Goal: Task Accomplishment & Management: Manage account settings

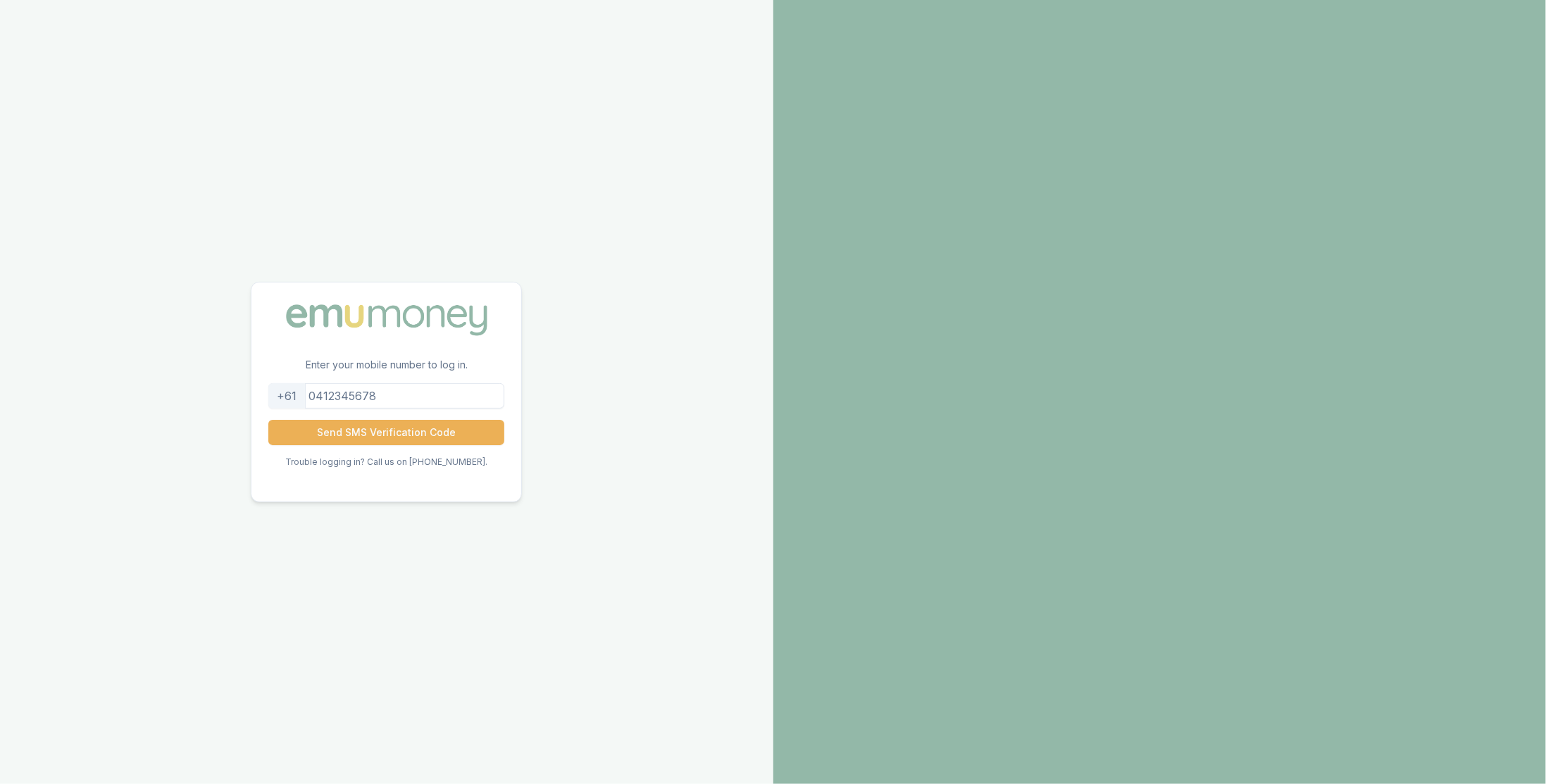
click at [426, 406] on input "tel" at bounding box center [387, 396] width 236 height 25
type input "0428959752"
click at [426, 428] on button "Send SMS Verification Code" at bounding box center [387, 432] width 236 height 25
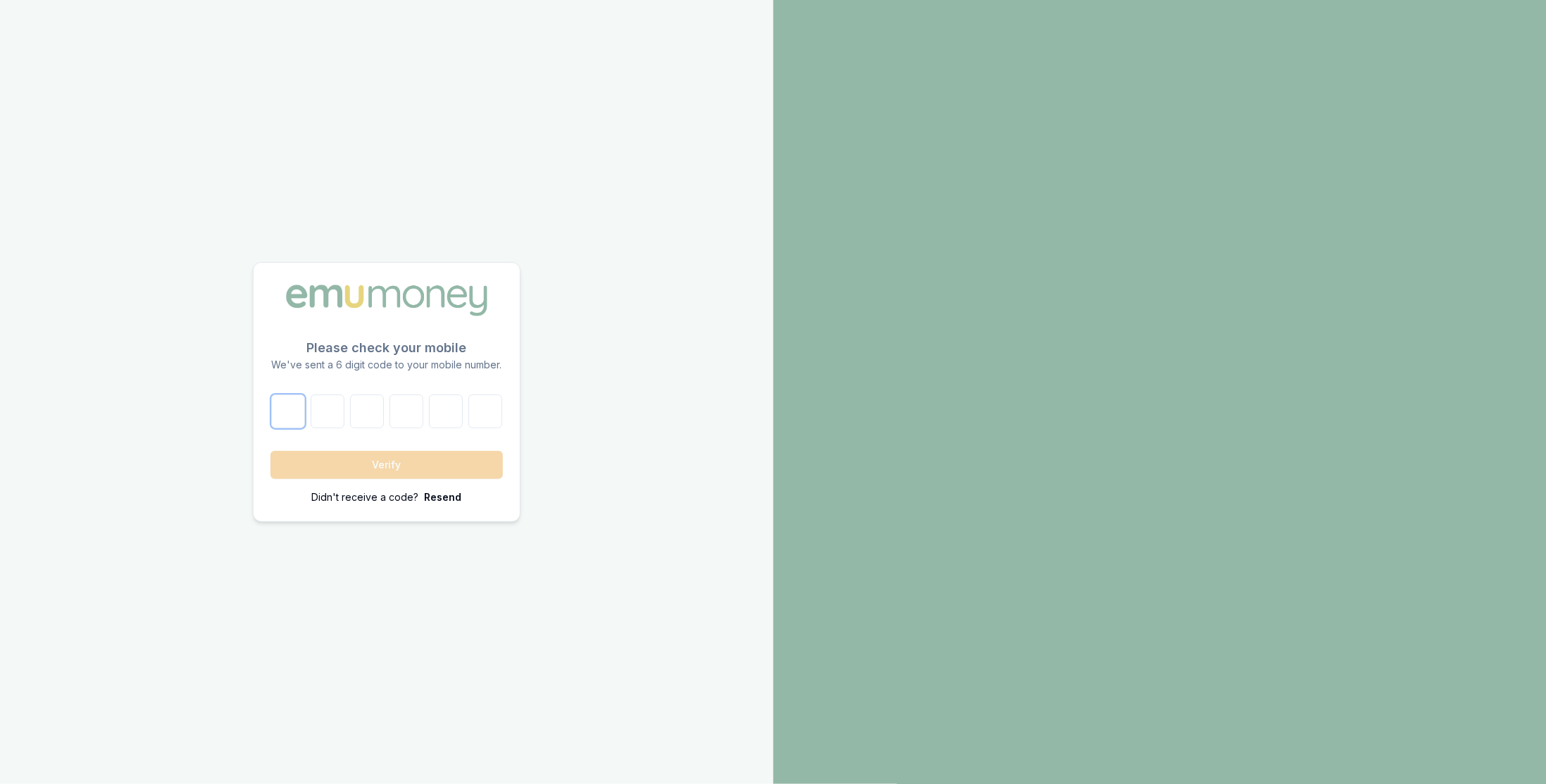
click at [272, 421] on input "number" at bounding box center [288, 411] width 34 height 34
type input "4"
type input "1"
type input "9"
type input "8"
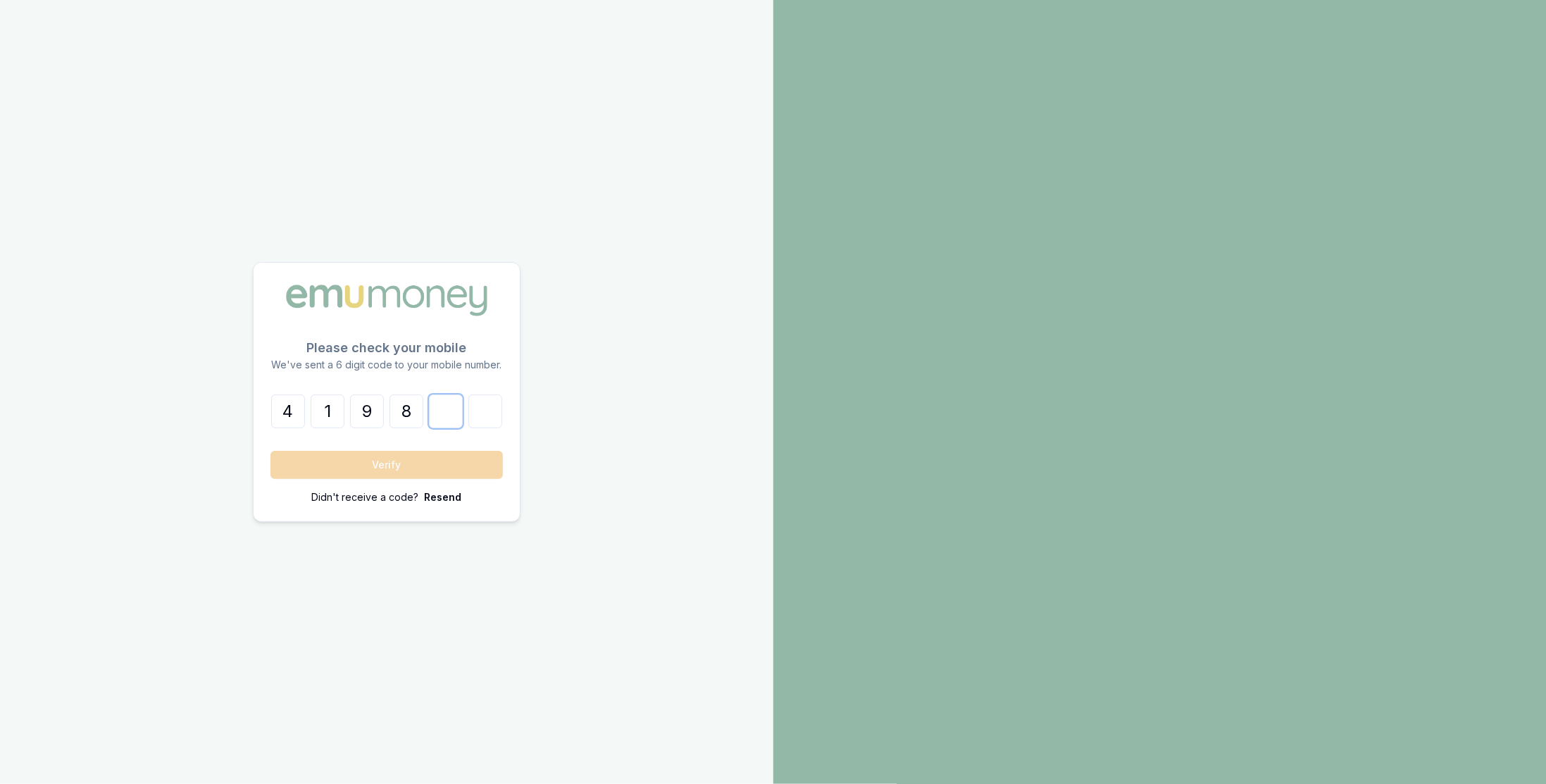
type input "5"
click at [412, 456] on button "Verify" at bounding box center [387, 465] width 233 height 28
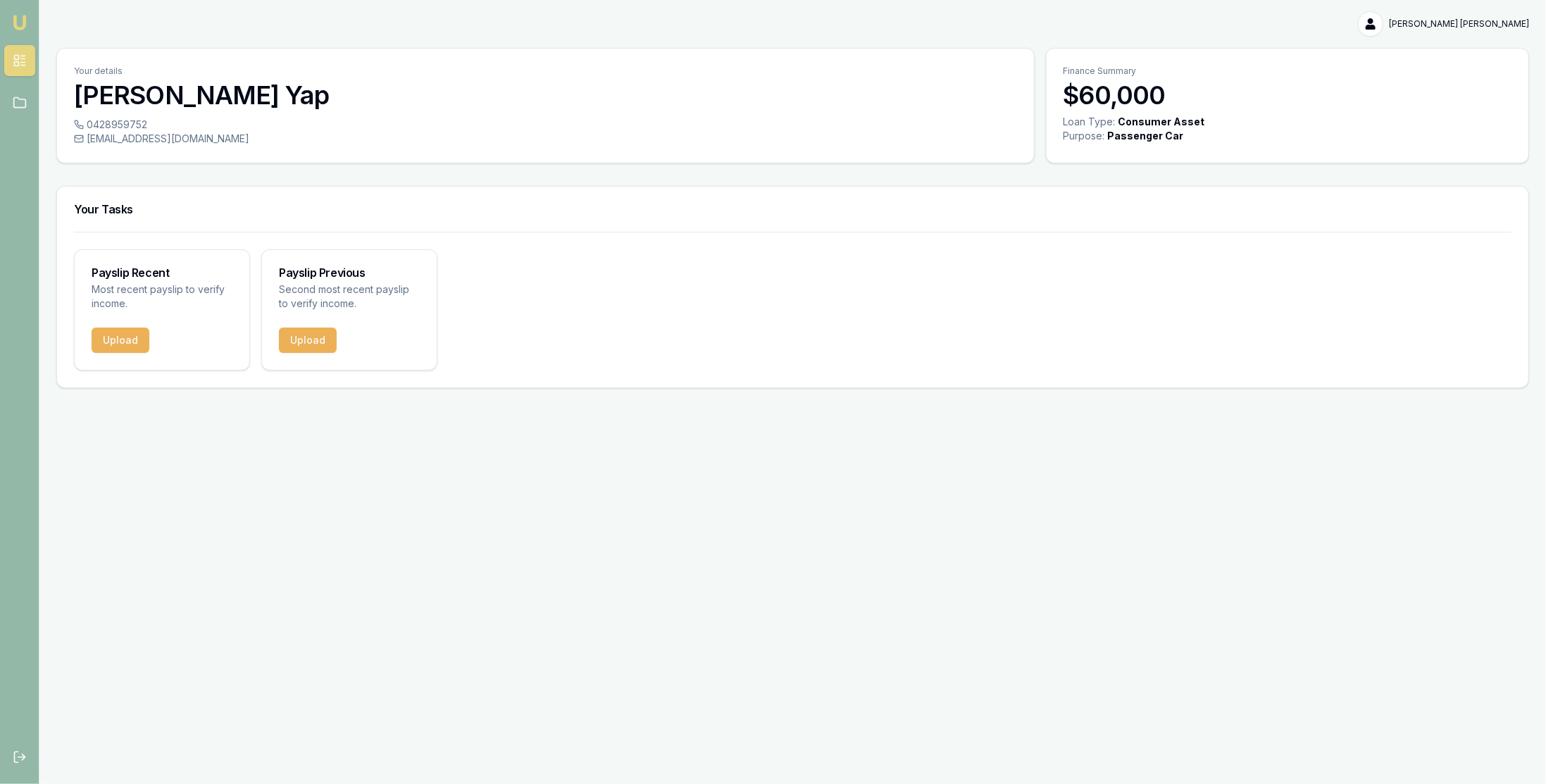
click at [1131, 66] on p "Finance Summary" at bounding box center [1287, 71] width 448 height 12
drag, startPoint x: 1117, startPoint y: 101, endPoint x: 1252, endPoint y: 87, distance: 135.7
click at [1252, 87] on h3 "$60,000" at bounding box center [1287, 95] width 448 height 28
